Goal: Task Accomplishment & Management: Manage account settings

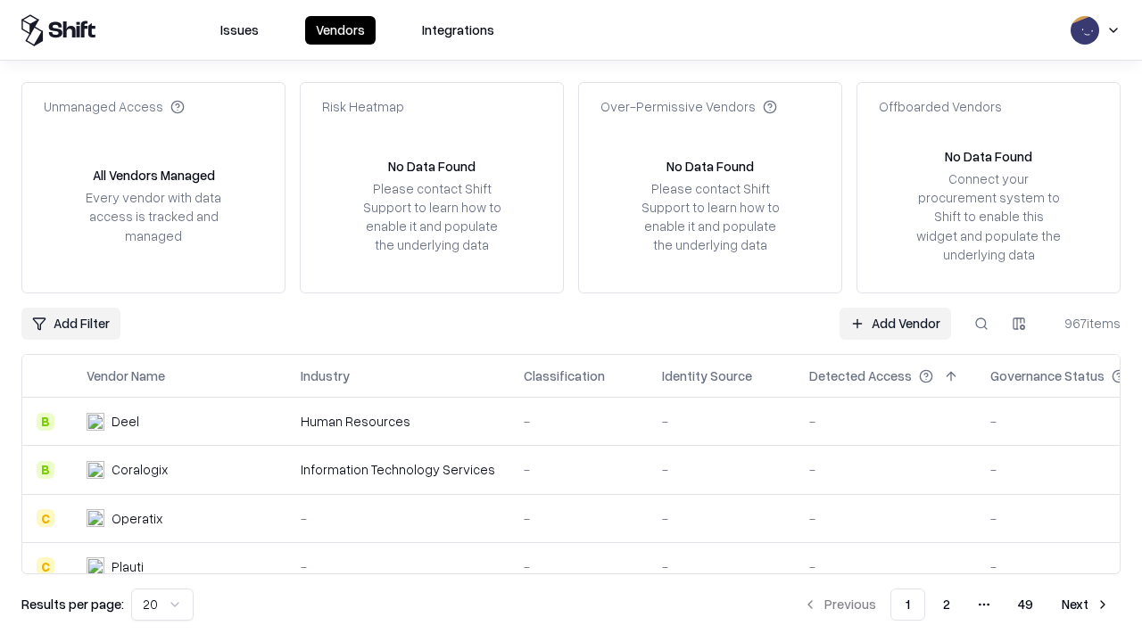
click at [895, 323] on link "Add Vendor" at bounding box center [895, 324] width 112 height 32
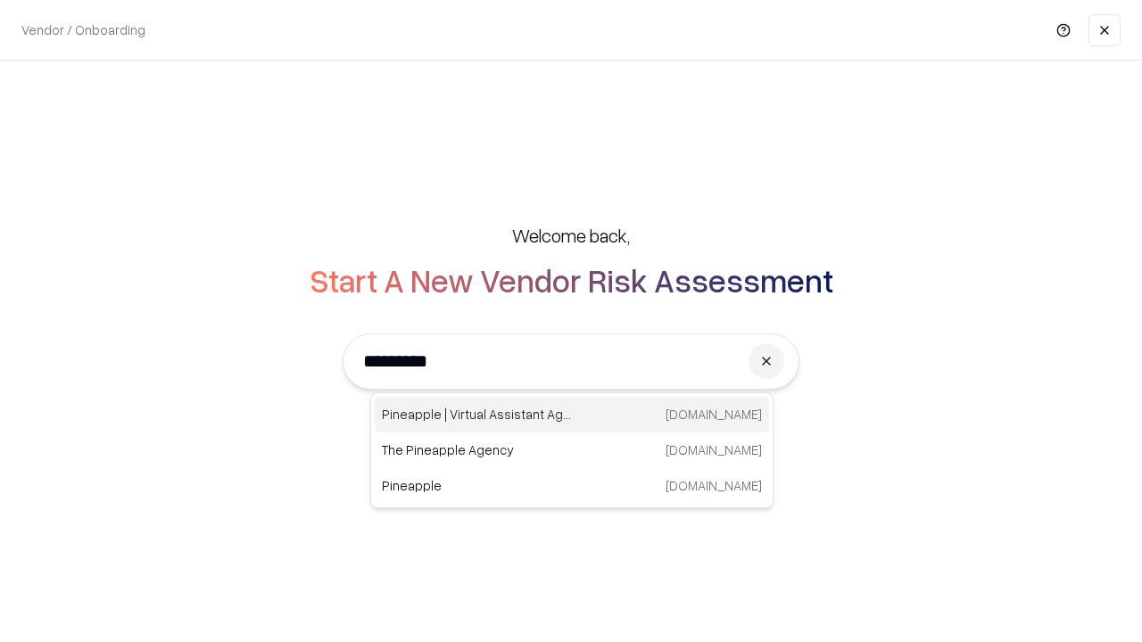
click at [572, 415] on div "Pineapple | Virtual Assistant Agency [DOMAIN_NAME]" at bounding box center [572, 415] width 394 height 36
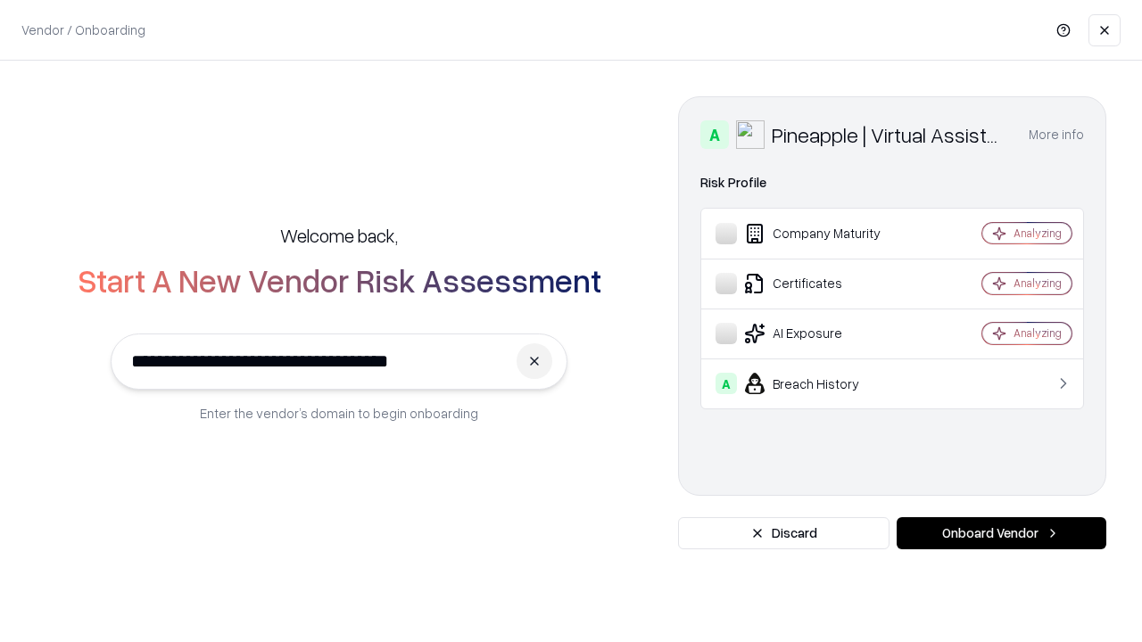
type input "**********"
click at [1001, 533] on button "Onboard Vendor" at bounding box center [1002, 533] width 210 height 32
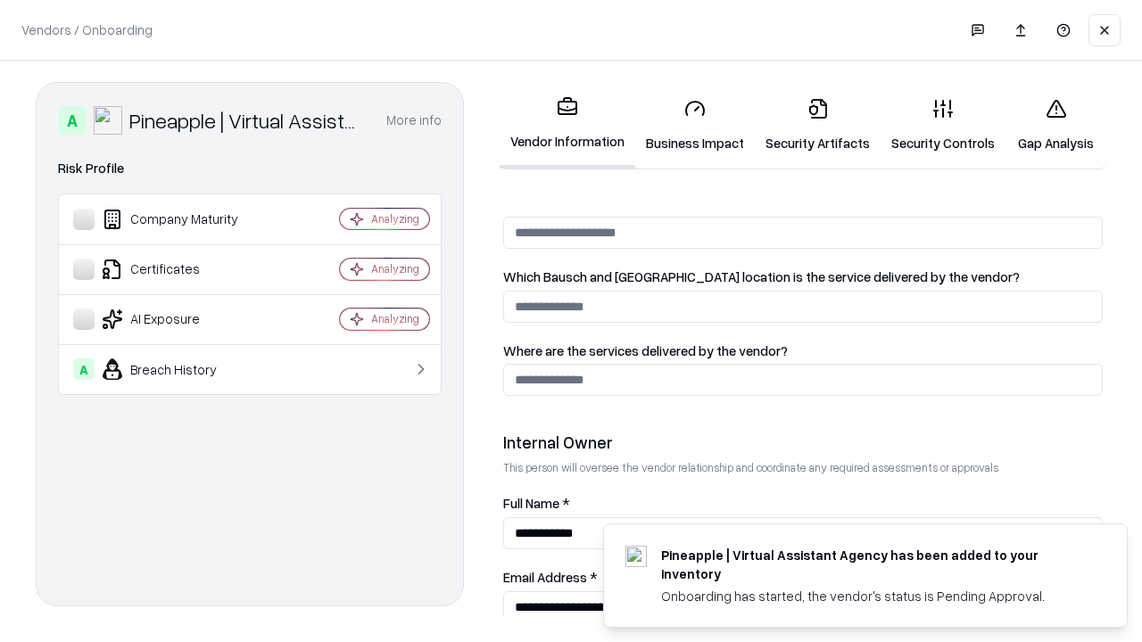
scroll to position [924, 0]
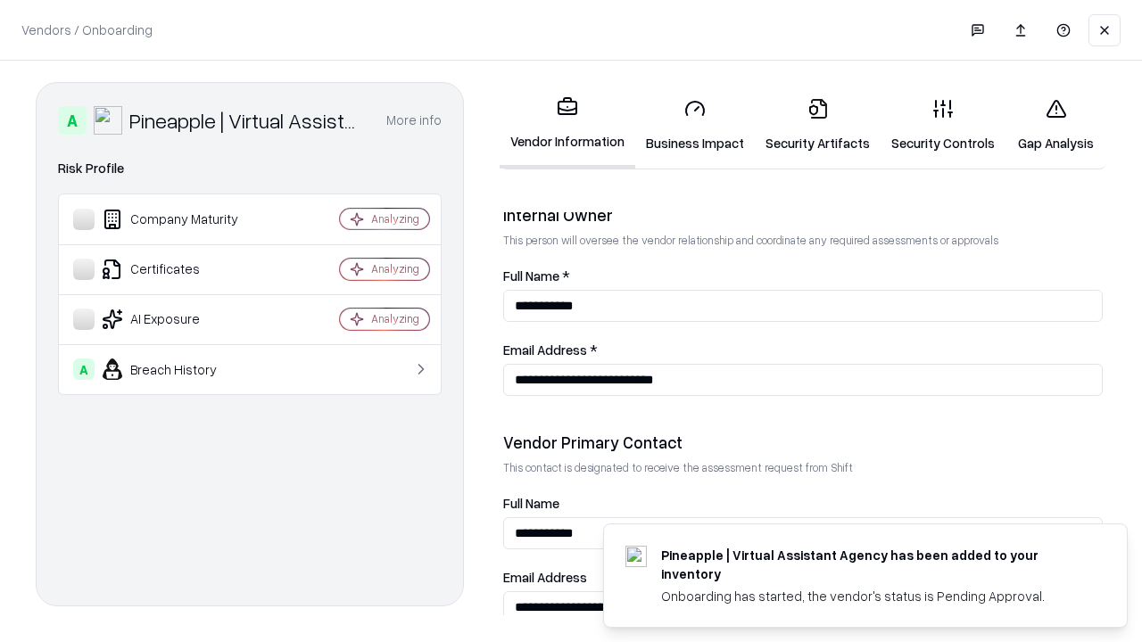
click at [695, 125] on link "Business Impact" at bounding box center [695, 125] width 120 height 83
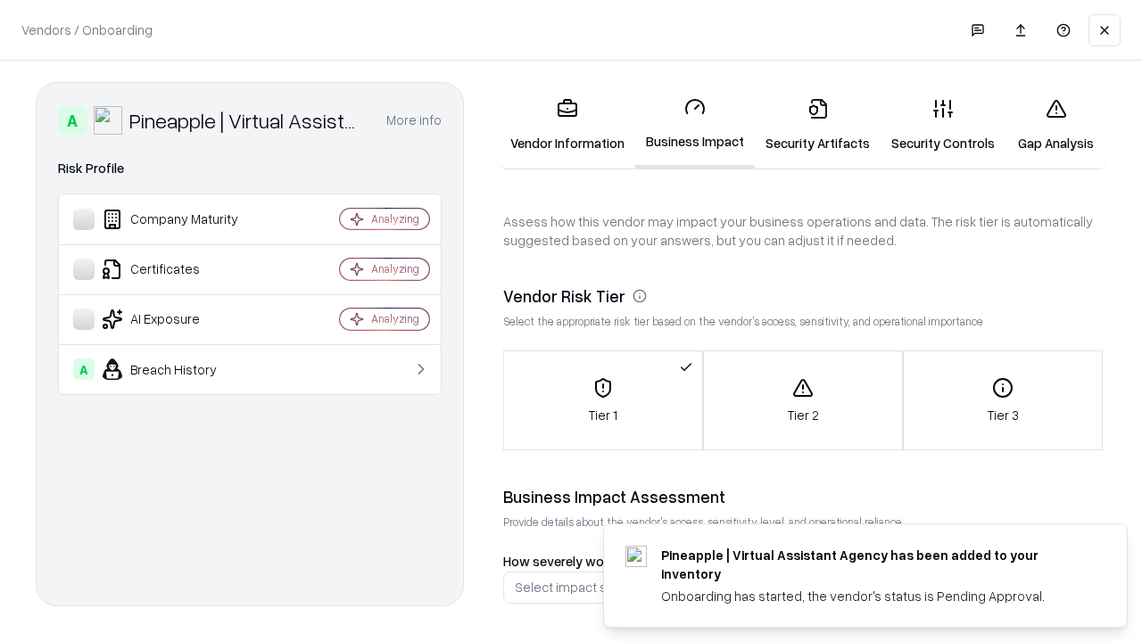
click at [817, 125] on link "Security Artifacts" at bounding box center [818, 125] width 126 height 83
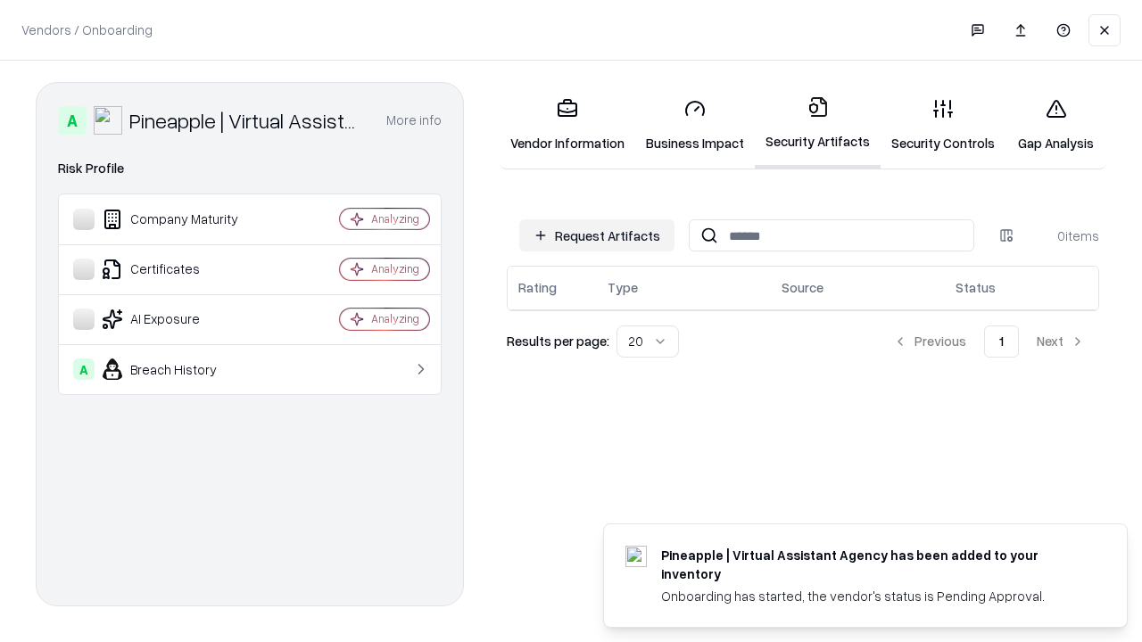
click at [597, 236] on button "Request Artifacts" at bounding box center [596, 235] width 155 height 32
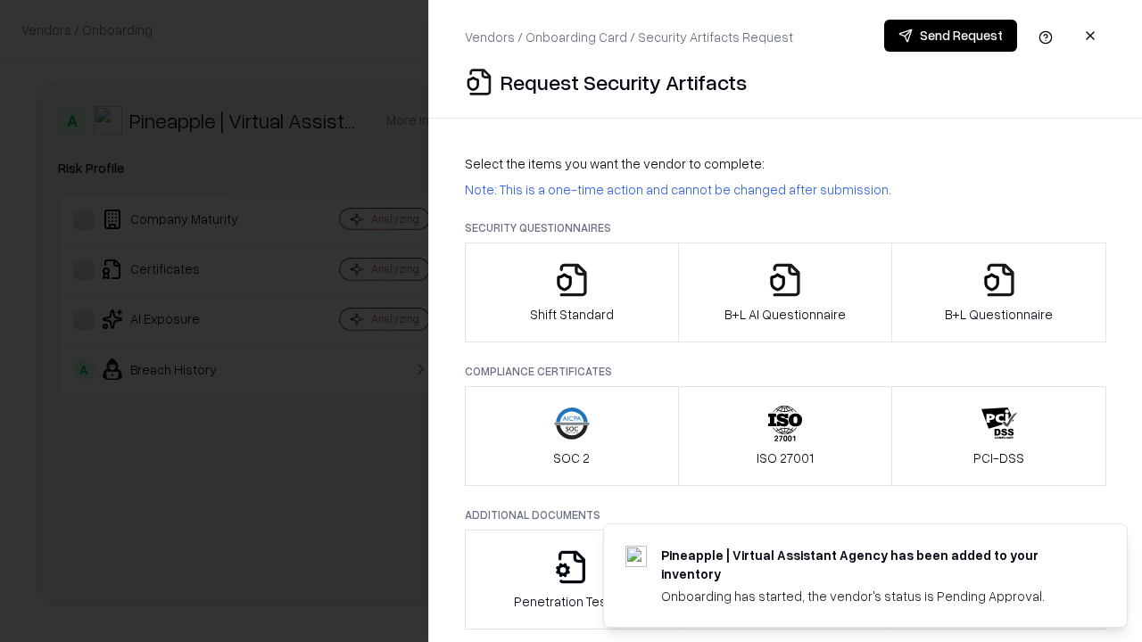
click at [571, 293] on icon "button" at bounding box center [572, 280] width 36 height 36
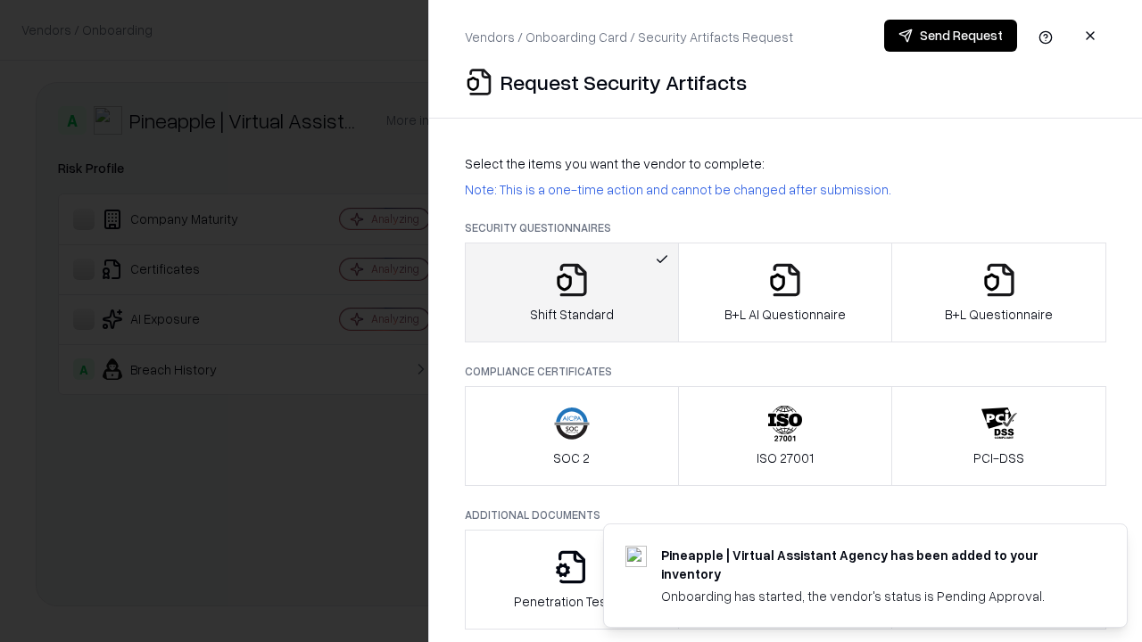
click at [950, 36] on button "Send Request" at bounding box center [950, 36] width 133 height 32
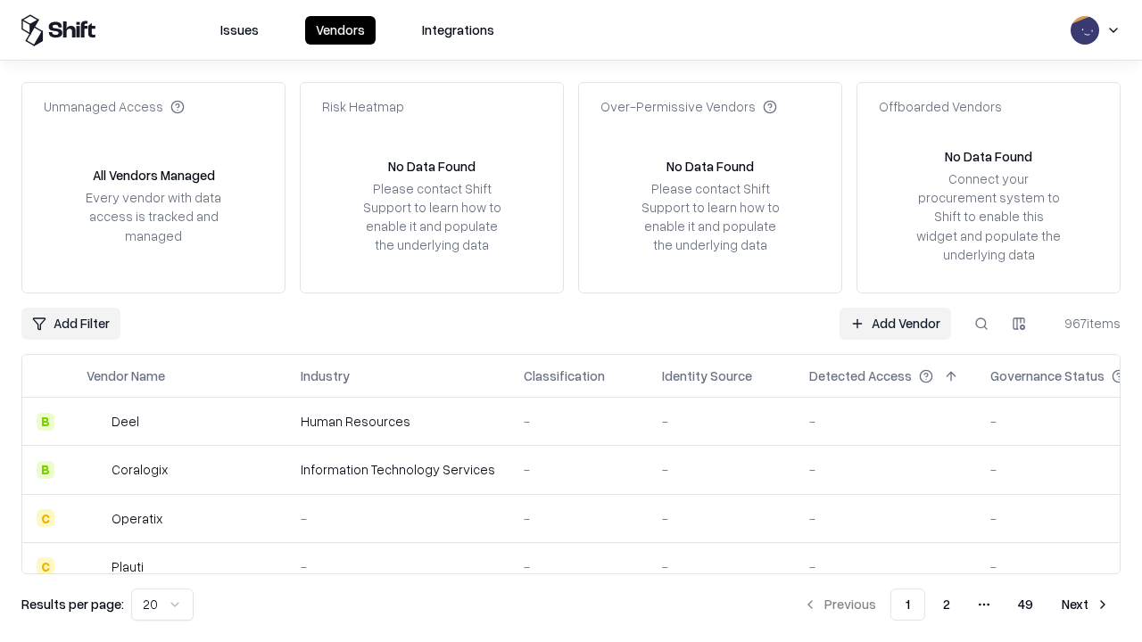
click at [981, 323] on button at bounding box center [981, 324] width 32 height 32
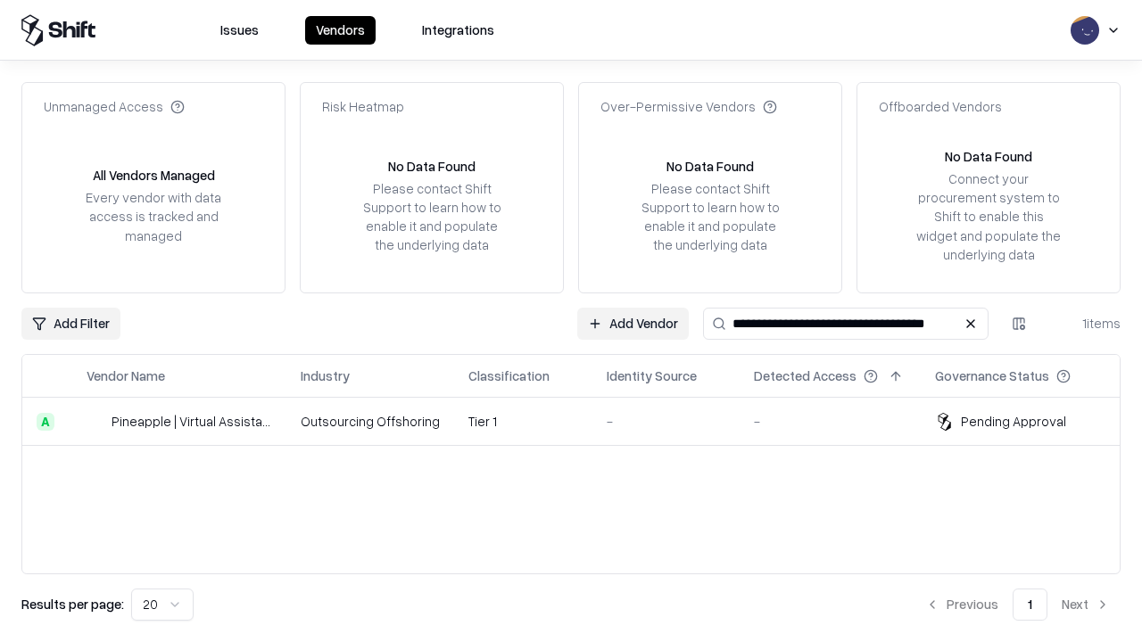
type input "**********"
click at [582, 421] on td "Tier 1" at bounding box center [523, 422] width 138 height 48
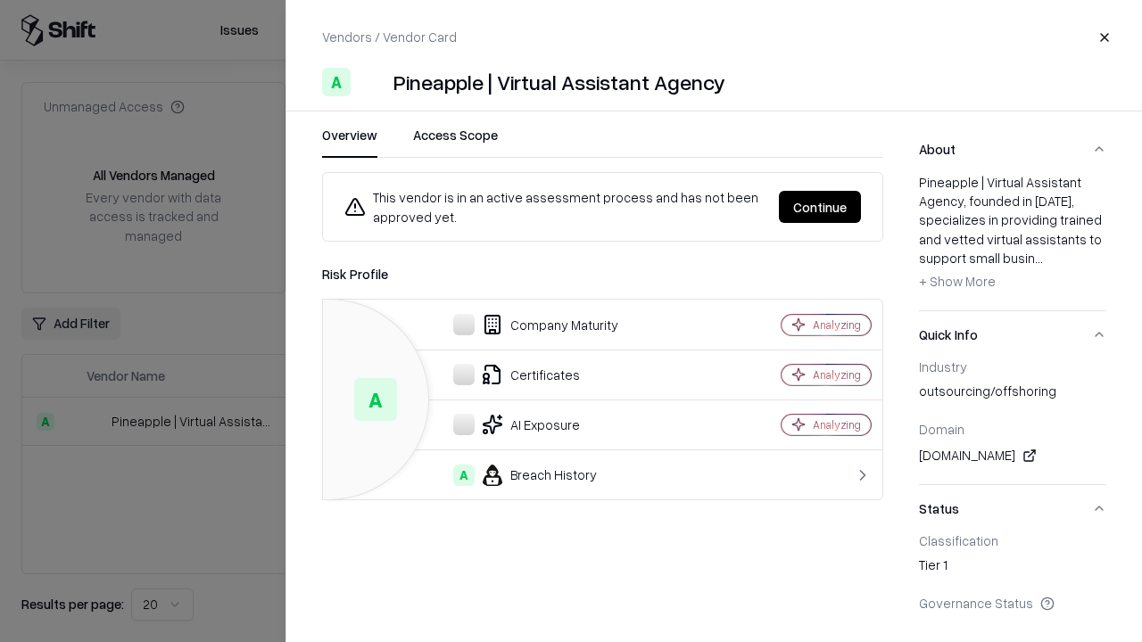
click at [820, 207] on button "Continue" at bounding box center [820, 207] width 82 height 32
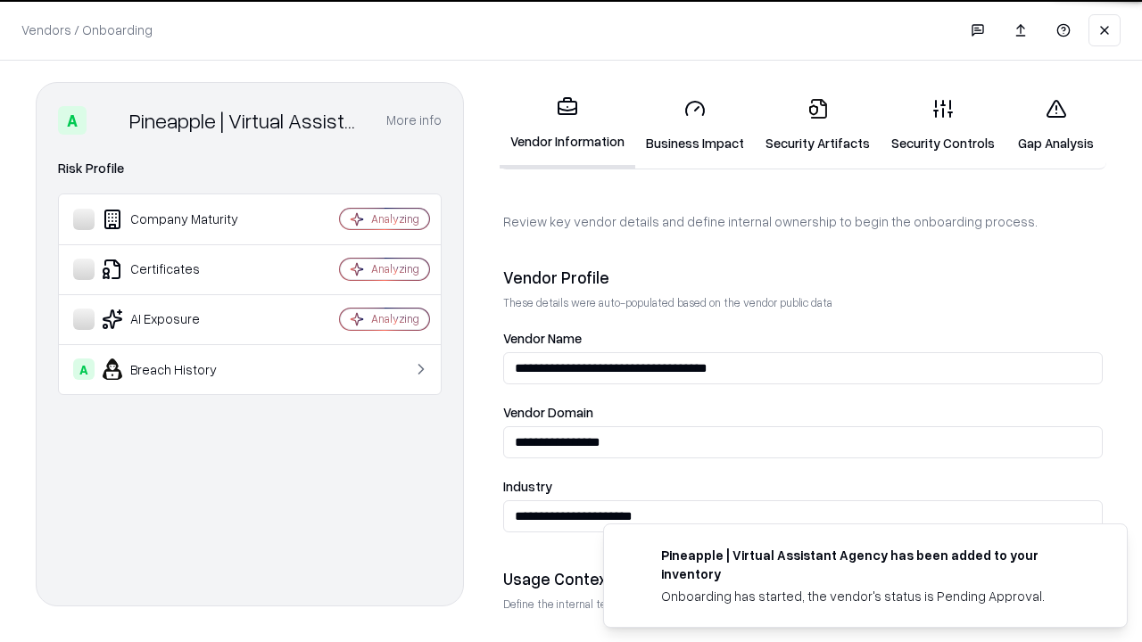
click at [817, 125] on link "Security Artifacts" at bounding box center [818, 125] width 126 height 83
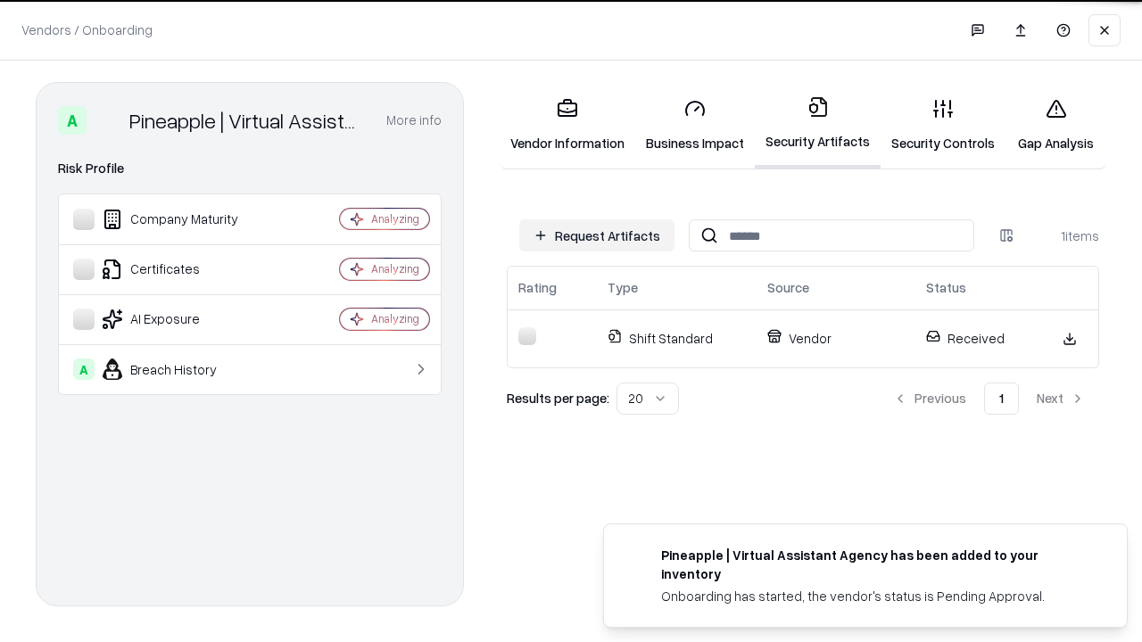
click at [943, 125] on link "Security Controls" at bounding box center [942, 125] width 125 height 83
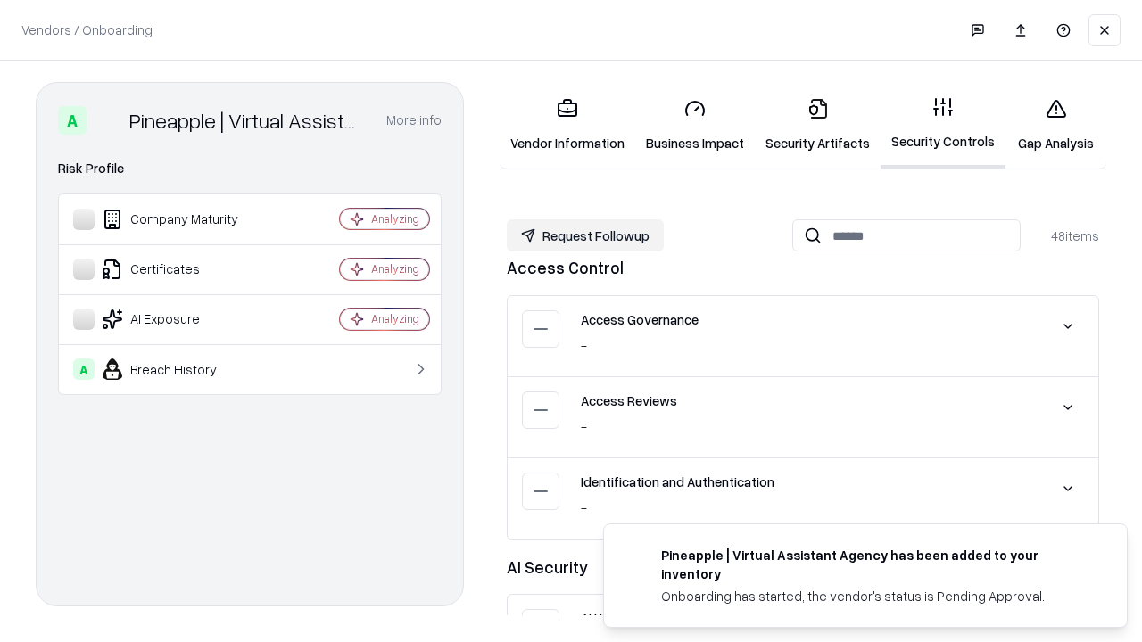
click at [585, 236] on button "Request Followup" at bounding box center [585, 235] width 157 height 32
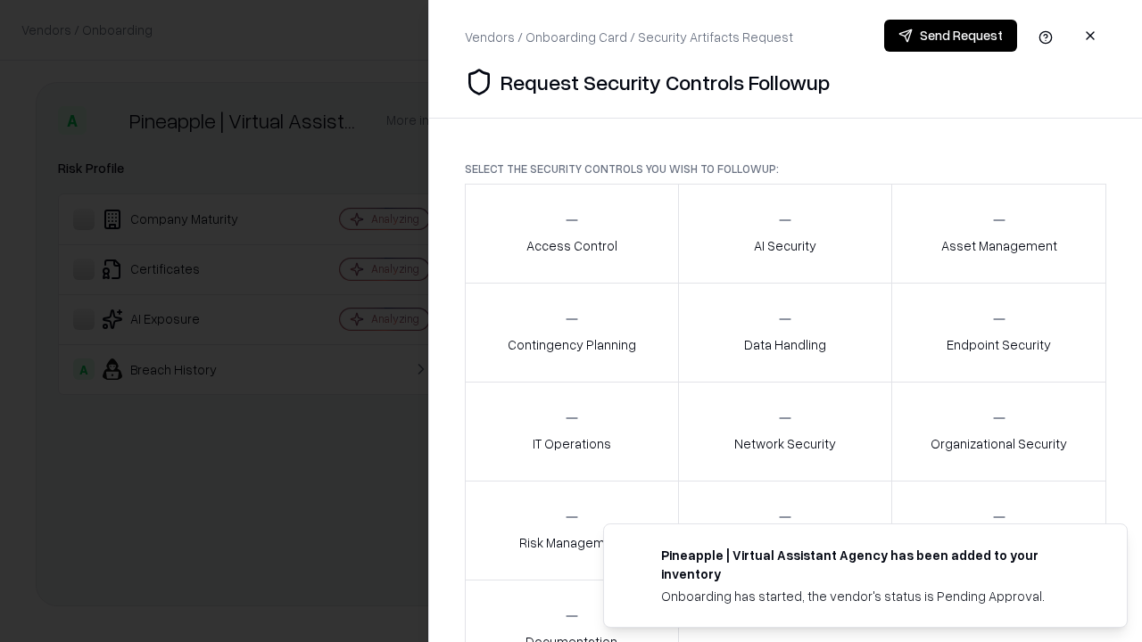
click at [571, 234] on div "Access Control" at bounding box center [571, 233] width 91 height 44
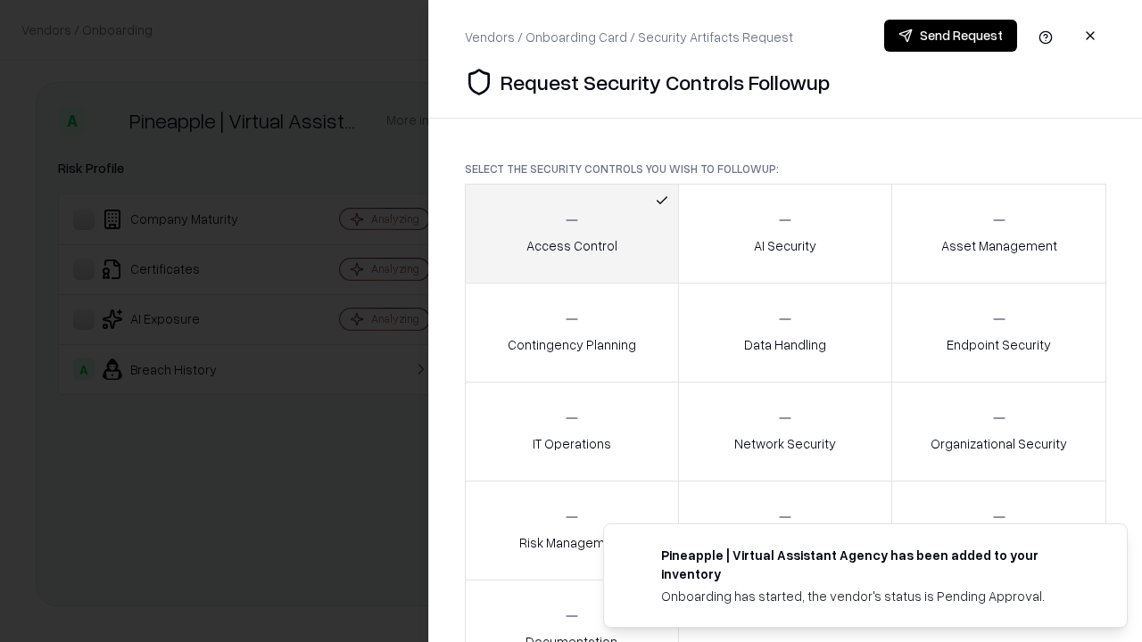
click at [950, 36] on button "Send Request" at bounding box center [950, 36] width 133 height 32
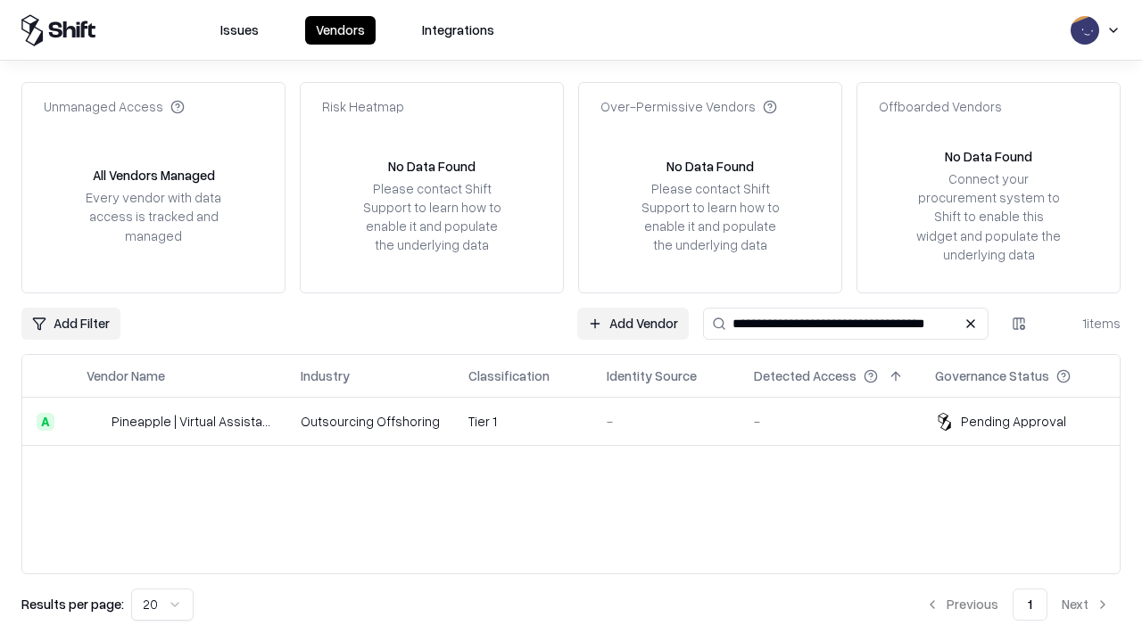
type input "**********"
click at [582, 421] on td "Tier 1" at bounding box center [523, 422] width 138 height 48
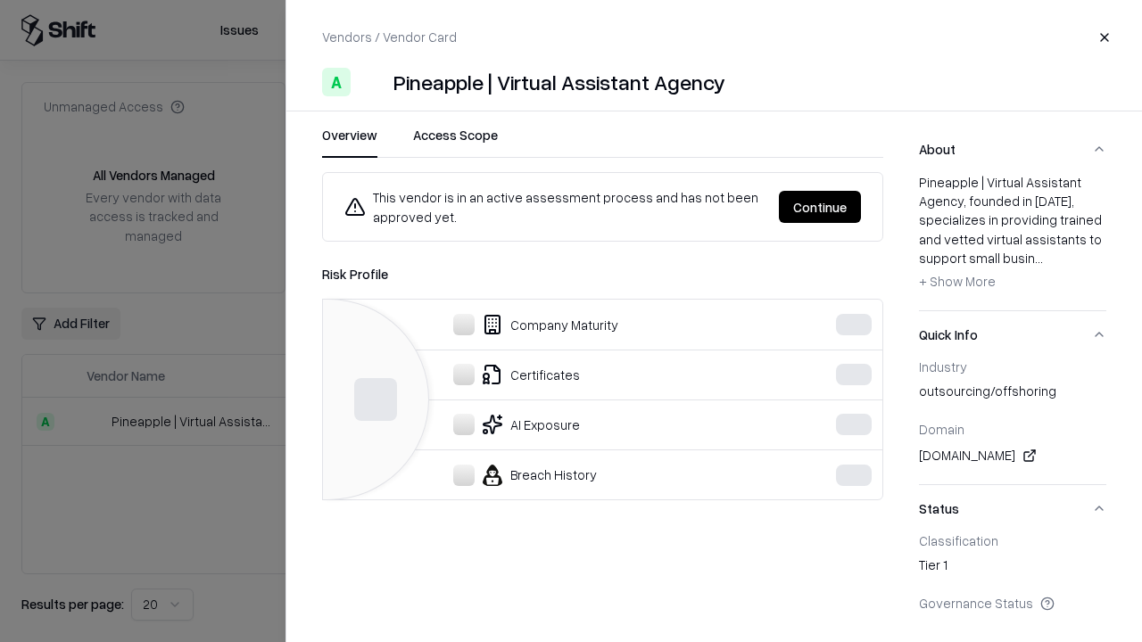
click at [820, 207] on button "Continue" at bounding box center [820, 207] width 82 height 32
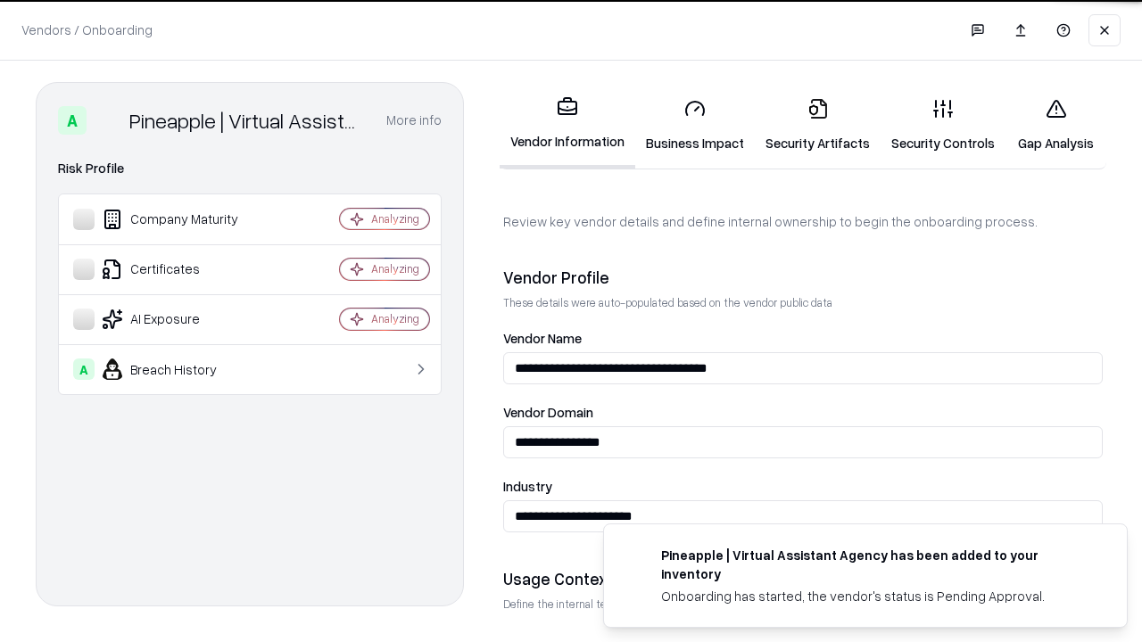
click at [1055, 125] on link "Gap Analysis" at bounding box center [1055, 125] width 101 height 83
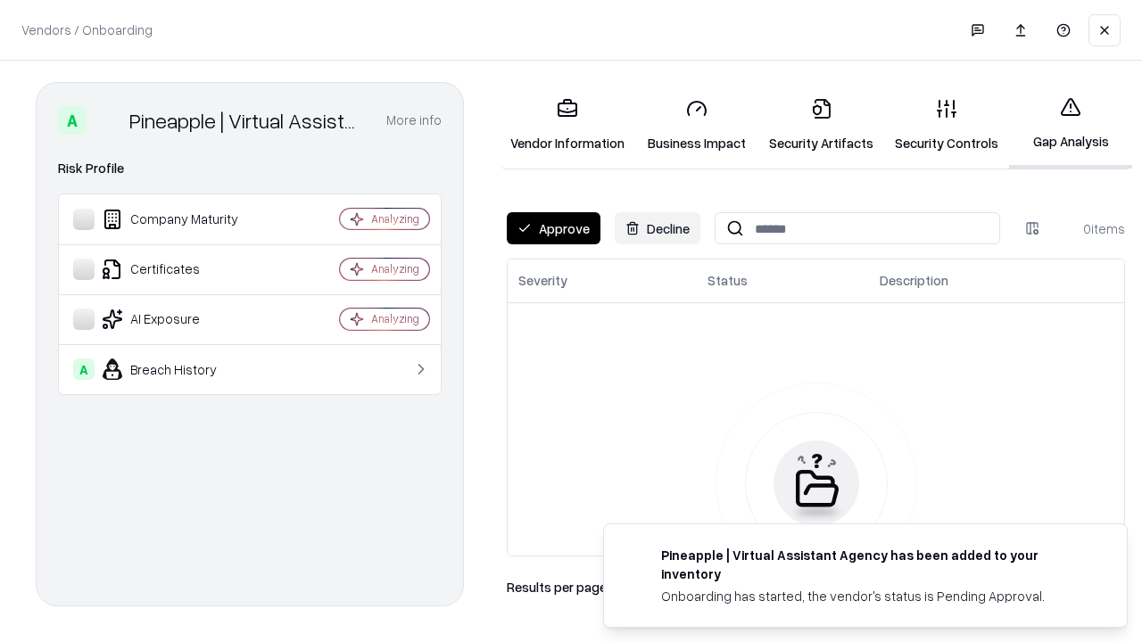
click at [553, 228] on button "Approve" at bounding box center [554, 228] width 94 height 32
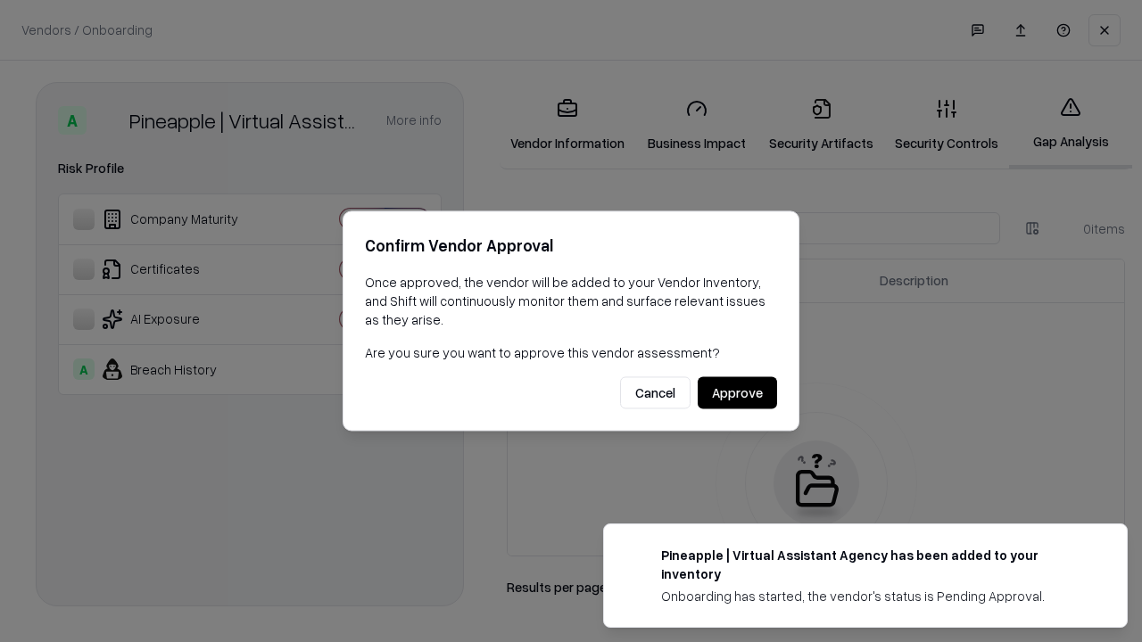
click at [737, 393] on button "Approve" at bounding box center [737, 393] width 79 height 32
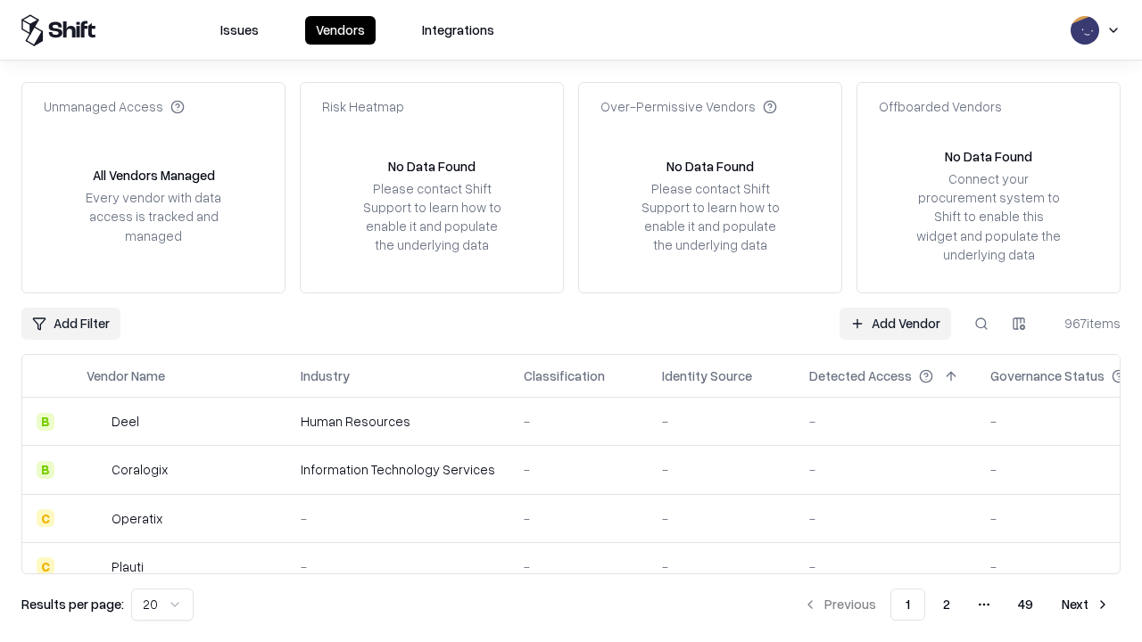
type input "**********"
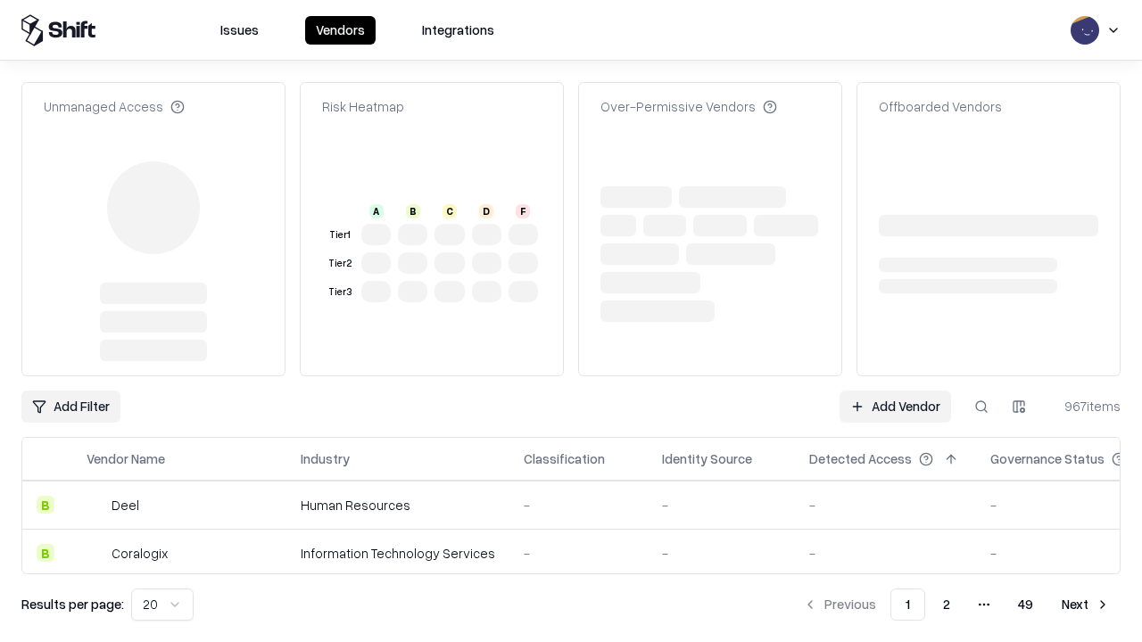
click at [895, 391] on link "Add Vendor" at bounding box center [895, 407] width 112 height 32
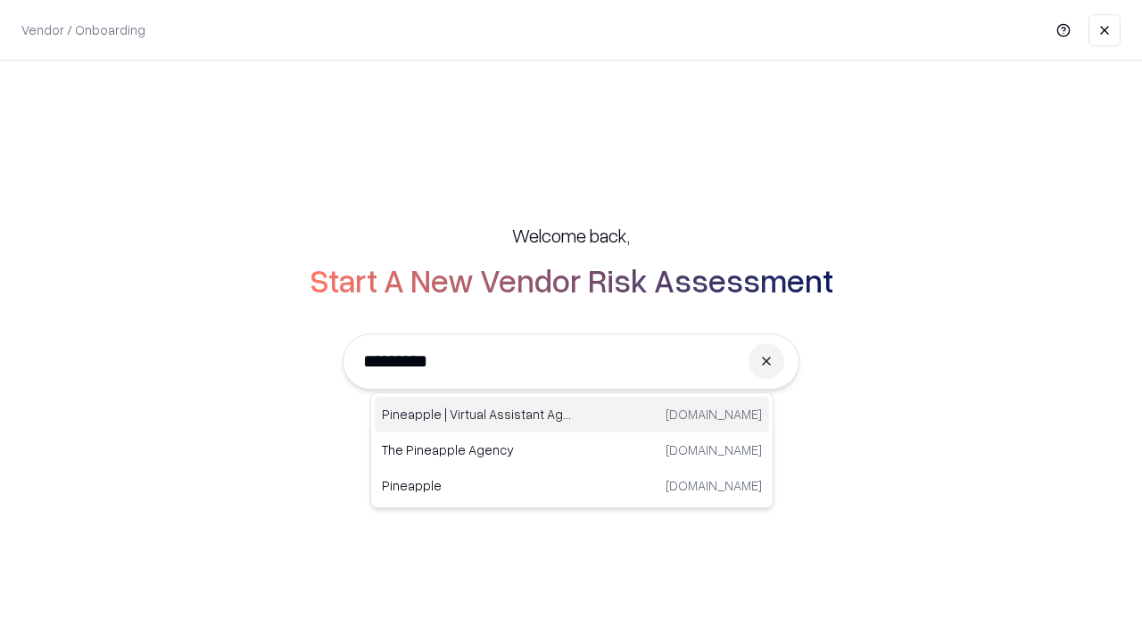
click at [572, 415] on div "Pineapple | Virtual Assistant Agency trypineapple.com" at bounding box center [572, 415] width 394 height 36
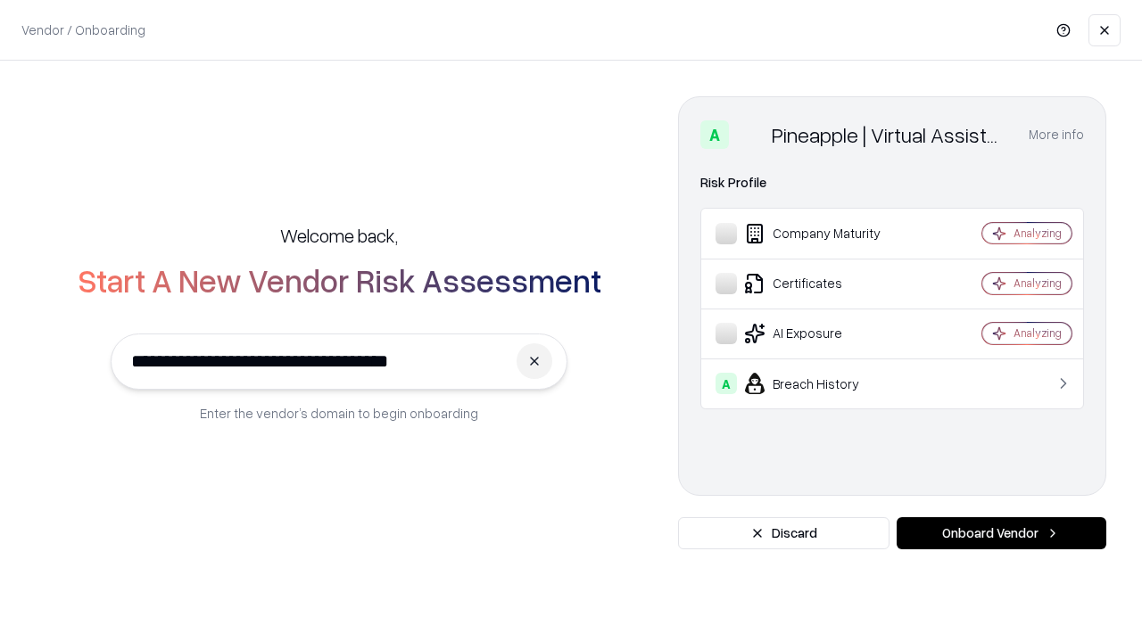
type input "**********"
click at [1001, 533] on button "Onboard Vendor" at bounding box center [1002, 533] width 210 height 32
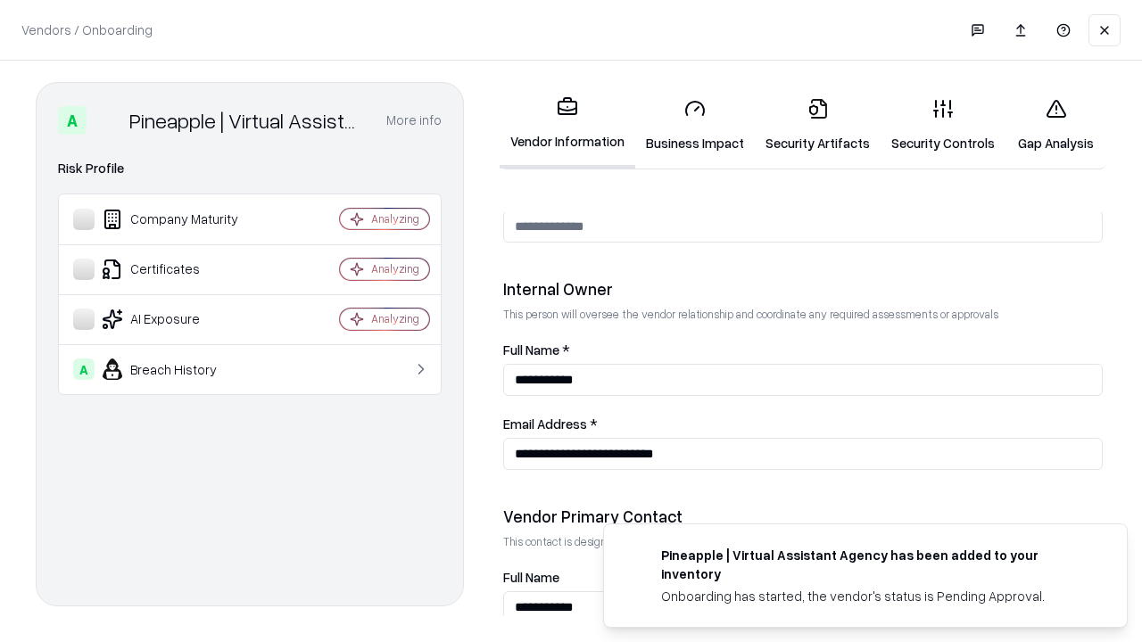
scroll to position [924, 0]
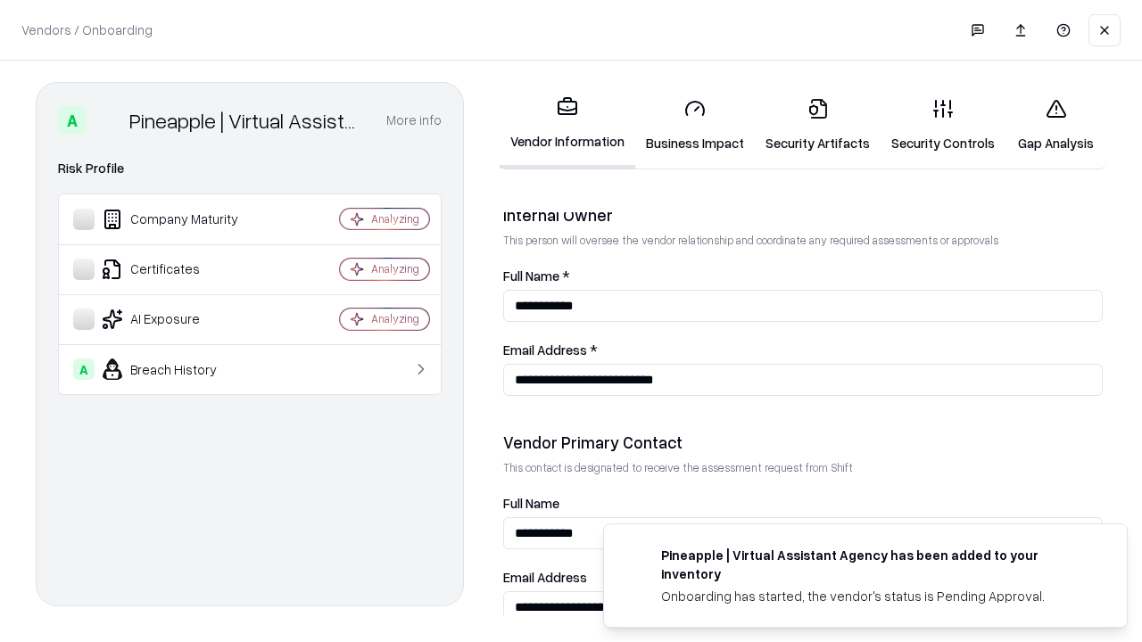
click at [1055, 125] on link "Gap Analysis" at bounding box center [1055, 125] width 101 height 83
